Goal: Task Accomplishment & Management: Use online tool/utility

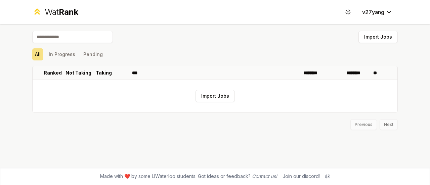
click at [64, 13] on span "Rank" at bounding box center [68, 12] width 19 height 10
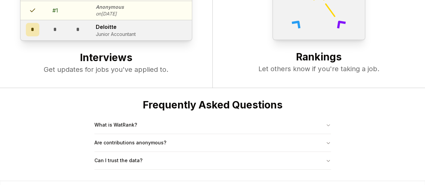
scroll to position [257, 0]
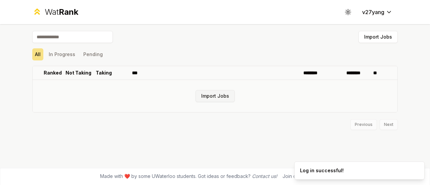
click at [217, 98] on button "Import Jobs" at bounding box center [214, 96] width 39 height 12
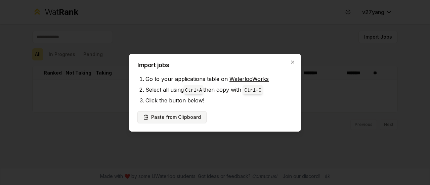
click at [195, 115] on button "Paste from Clipboard" at bounding box center [171, 117] width 69 height 12
click at [186, 117] on button "Paste from Clipboard" at bounding box center [171, 117] width 69 height 12
click at [213, 94] on li "Select all using Ctrl+ A then copy with Ctrl+ C" at bounding box center [218, 89] width 147 height 11
click at [177, 114] on button "Paste from Clipboard" at bounding box center [171, 117] width 69 height 12
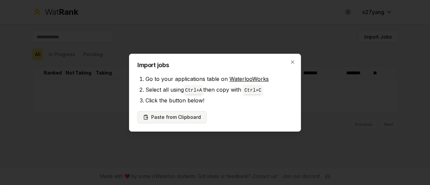
click at [177, 114] on button "Paste from Clipboard" at bounding box center [171, 117] width 69 height 12
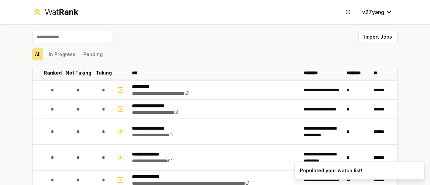
drag, startPoint x: 177, startPoint y: 114, endPoint x: 293, endPoint y: 63, distance: 126.5
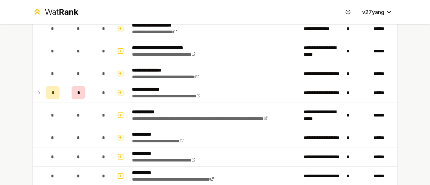
scroll to position [209, 0]
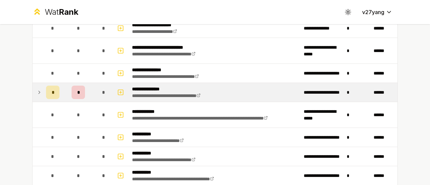
click at [38, 88] on icon at bounding box center [39, 92] width 5 height 8
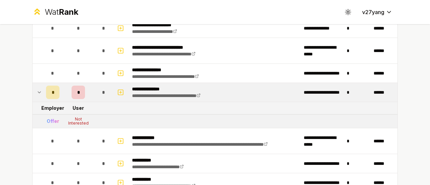
click at [37, 90] on icon at bounding box center [39, 92] width 5 height 8
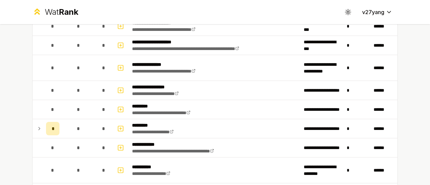
scroll to position [822, 0]
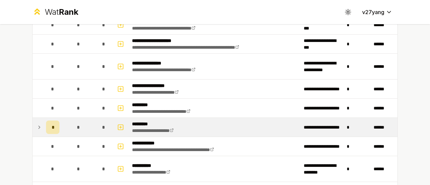
click at [37, 123] on icon at bounding box center [39, 127] width 5 height 8
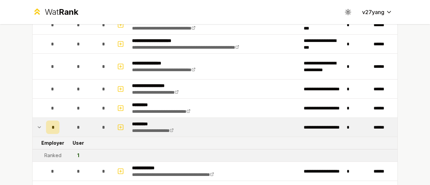
click at [37, 123] on icon at bounding box center [39, 127] width 5 height 8
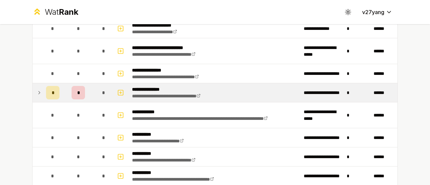
scroll to position [208, 0]
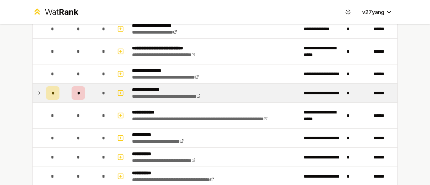
click at [37, 90] on icon at bounding box center [39, 93] width 5 height 8
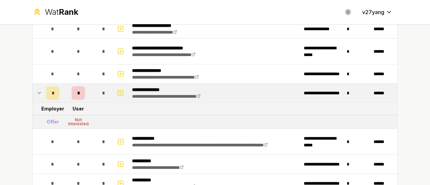
click at [37, 90] on icon at bounding box center [39, 93] width 5 height 8
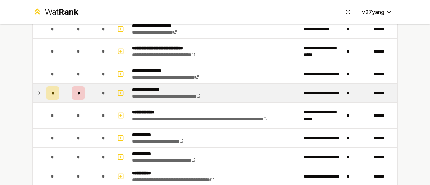
click at [37, 90] on icon at bounding box center [39, 93] width 5 height 8
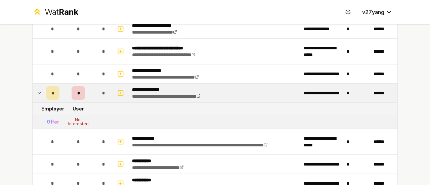
click at [37, 90] on icon at bounding box center [39, 93] width 5 height 8
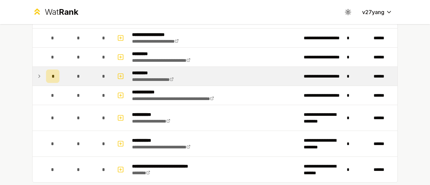
scroll to position [907, 0]
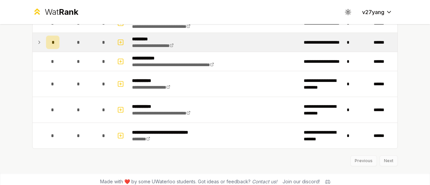
click at [388, 156] on div "Previous Next" at bounding box center [214, 157] width 365 height 17
click at [383, 153] on div "Previous Next" at bounding box center [214, 157] width 365 height 17
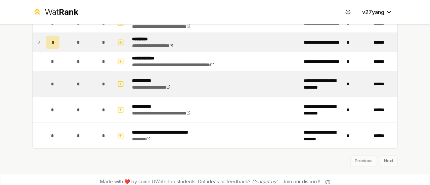
click at [46, 79] on div "*" at bounding box center [52, 83] width 13 height 13
click at [117, 80] on icon "button" at bounding box center [120, 84] width 7 height 8
select select
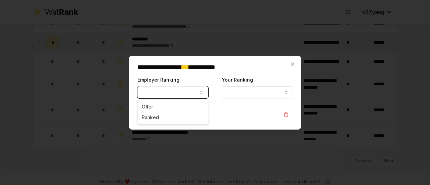
click at [181, 97] on button "Employer Ranking" at bounding box center [172, 92] width 71 height 12
click at [291, 62] on icon "button" at bounding box center [292, 63] width 5 height 5
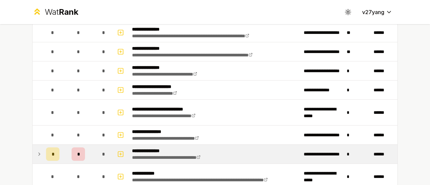
scroll to position [0, 0]
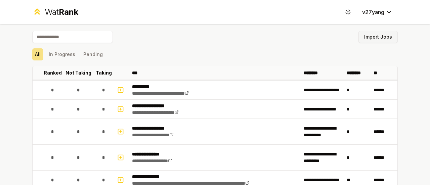
click at [385, 37] on button "Import Jobs" at bounding box center [377, 37] width 39 height 12
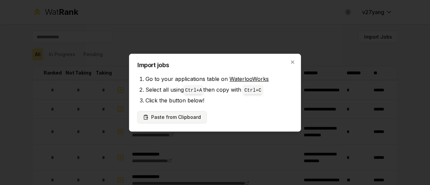
click at [192, 114] on button "Paste from Clipboard" at bounding box center [171, 117] width 69 height 12
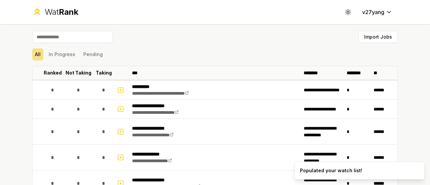
click at [192, 114] on td "**********" at bounding box center [214, 109] width 171 height 19
click at [0, 130] on div "**********" at bounding box center [215, 92] width 430 height 185
click at [64, 56] on button "In Progress" at bounding box center [62, 54] width 32 height 12
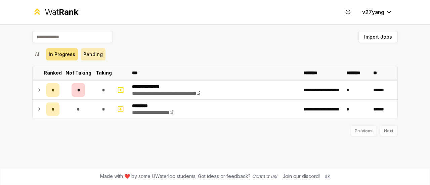
click at [82, 51] on button "Pending" at bounding box center [93, 54] width 25 height 12
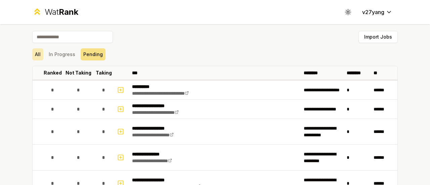
click at [38, 51] on button "All" at bounding box center [37, 54] width 11 height 12
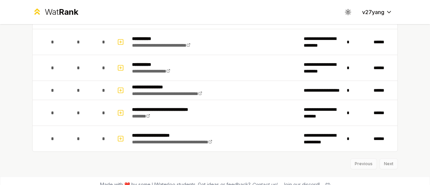
scroll to position [1438, 0]
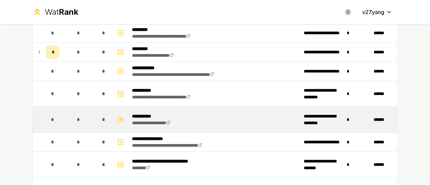
click at [120, 115] on icon "button" at bounding box center [120, 119] width 7 height 8
select select
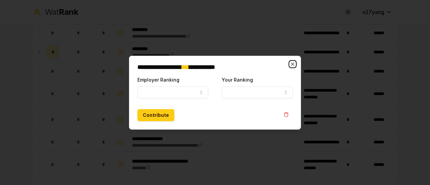
click at [293, 63] on icon "button" at bounding box center [292, 63] width 3 height 3
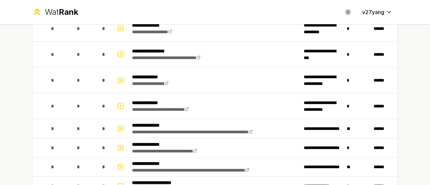
scroll to position [0, 0]
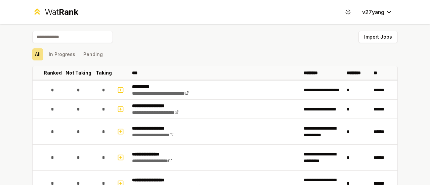
drag, startPoint x: 0, startPoint y: 92, endPoint x: 181, endPoint y: 30, distance: 190.8
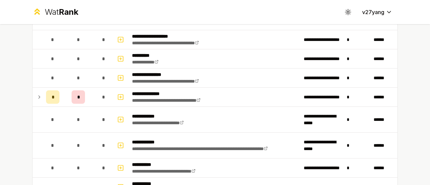
scroll to position [321, 0]
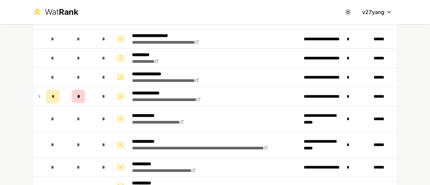
click at [1, 103] on div "**********" at bounding box center [215, 92] width 430 height 185
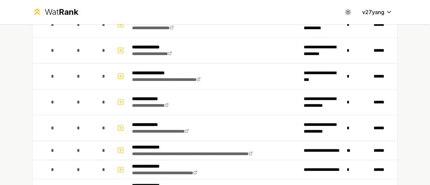
scroll to position [0, 0]
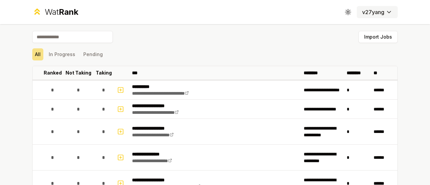
click at [378, 16] on html "**********" at bounding box center [215, 92] width 430 height 185
click at [348, 9] on html "**********" at bounding box center [215, 92] width 430 height 185
